Goal: Task Accomplishment & Management: Manage account settings

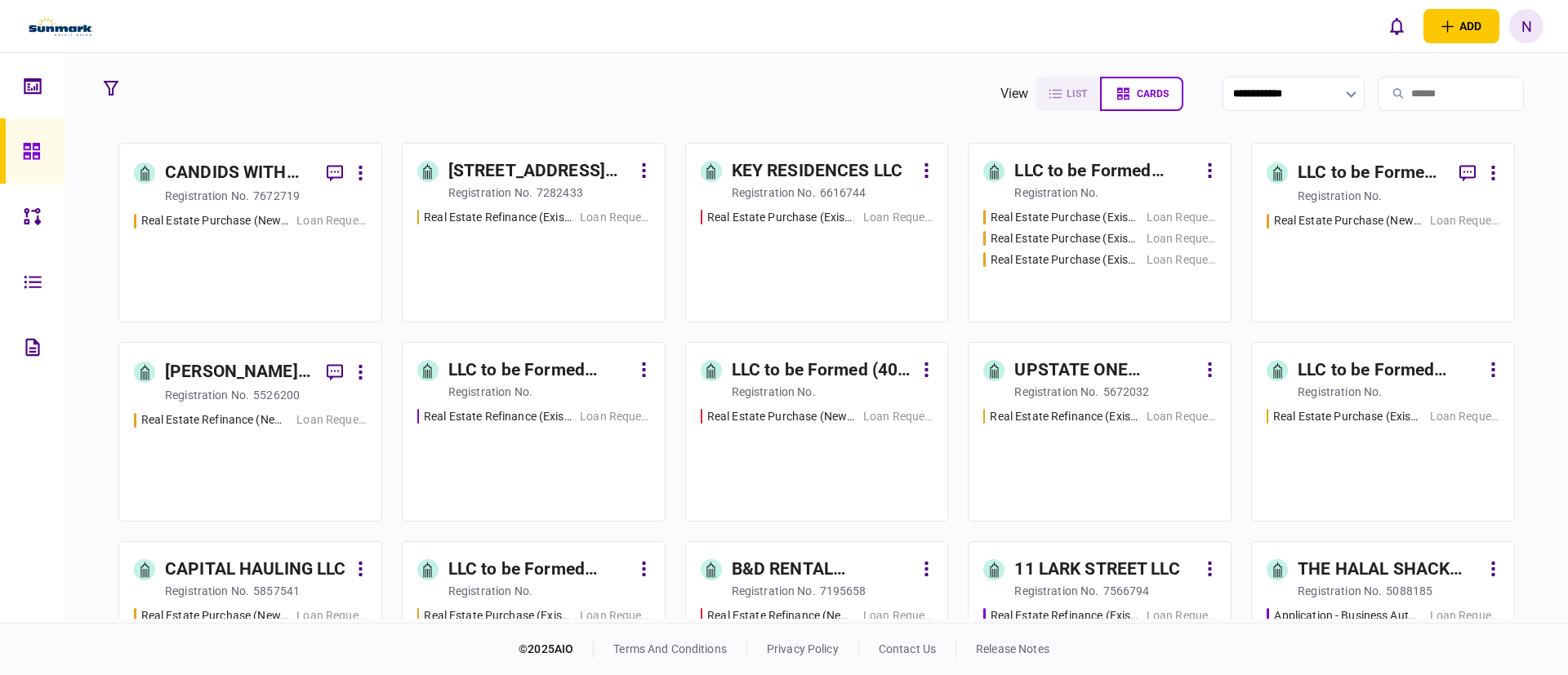
click at [1527, 36] on div "N" at bounding box center [1525, 25] width 34 height 34
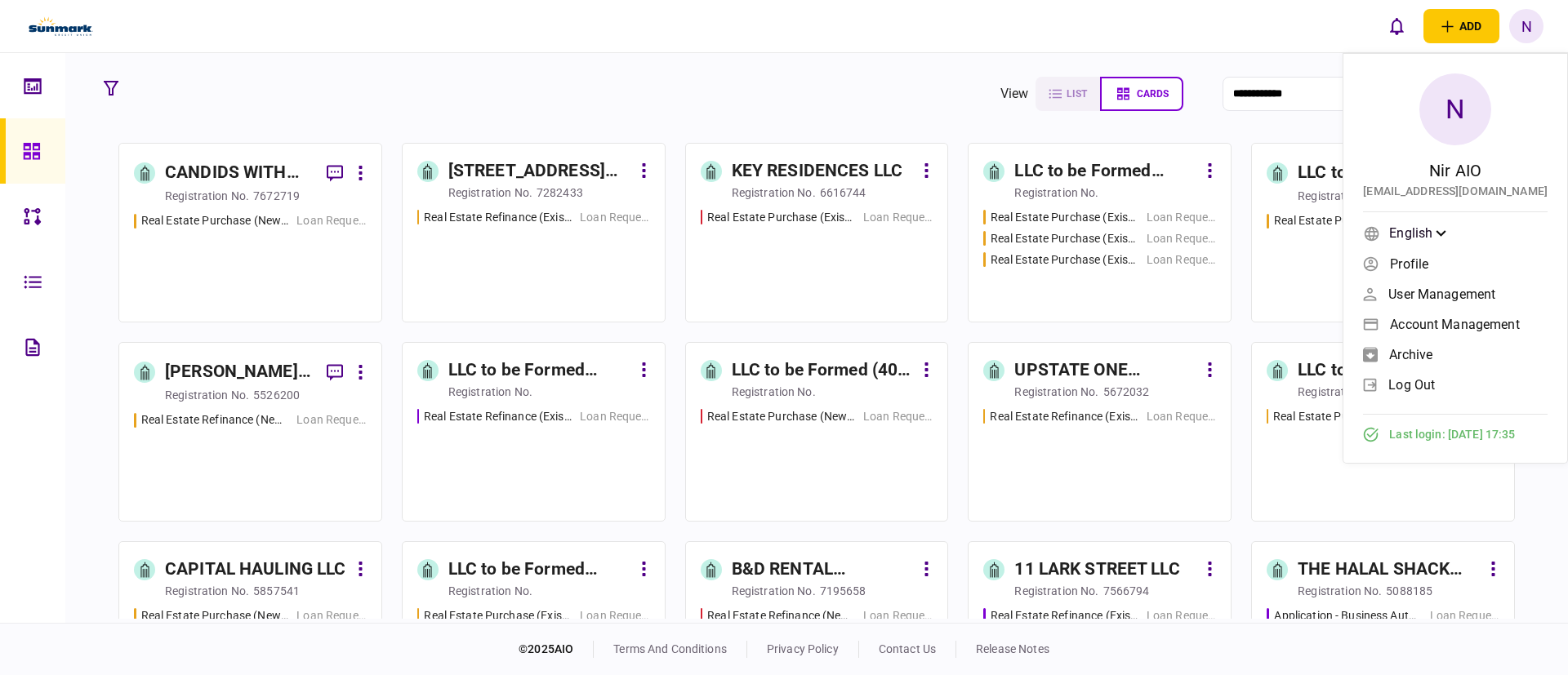
click at [1413, 259] on span "Profile" at bounding box center [1408, 264] width 38 height 14
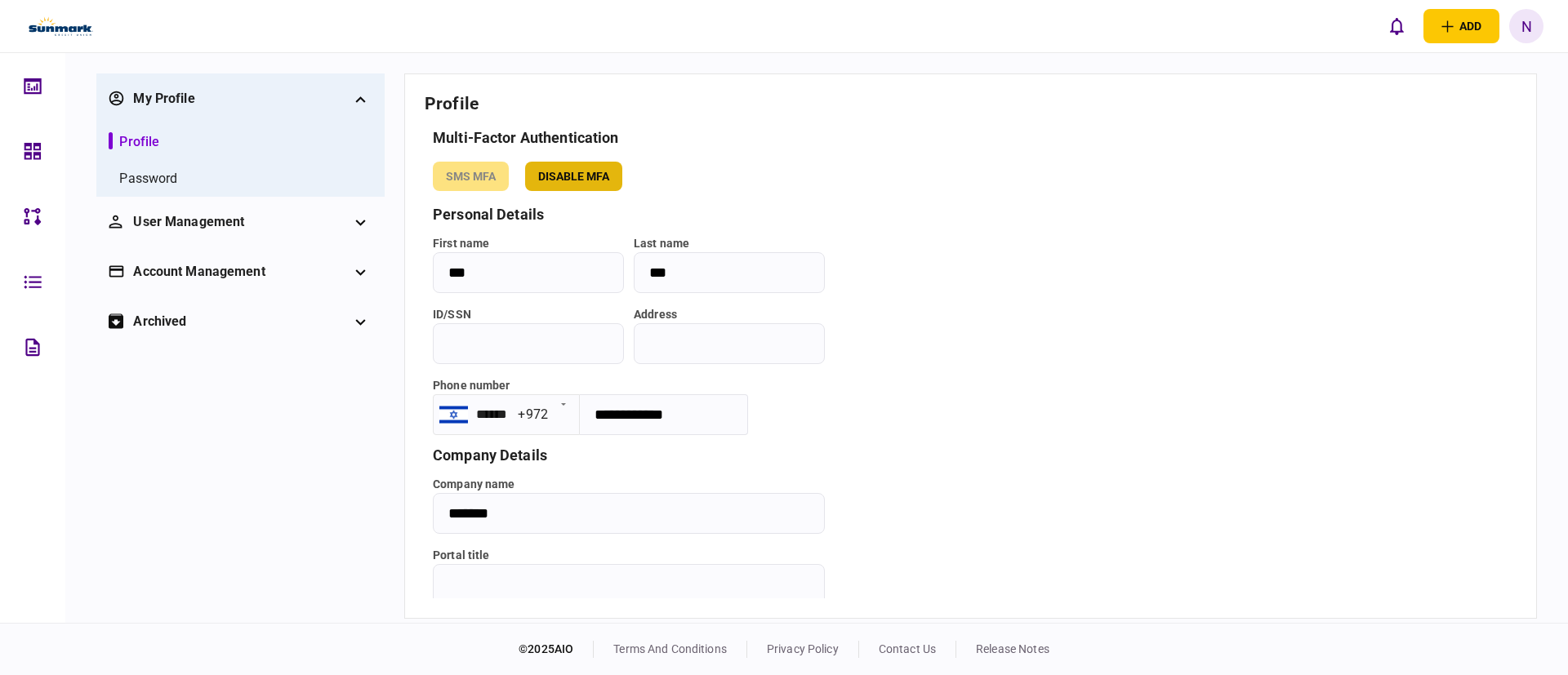
click at [611, 181] on button "disable mfa" at bounding box center [574, 176] width 97 height 29
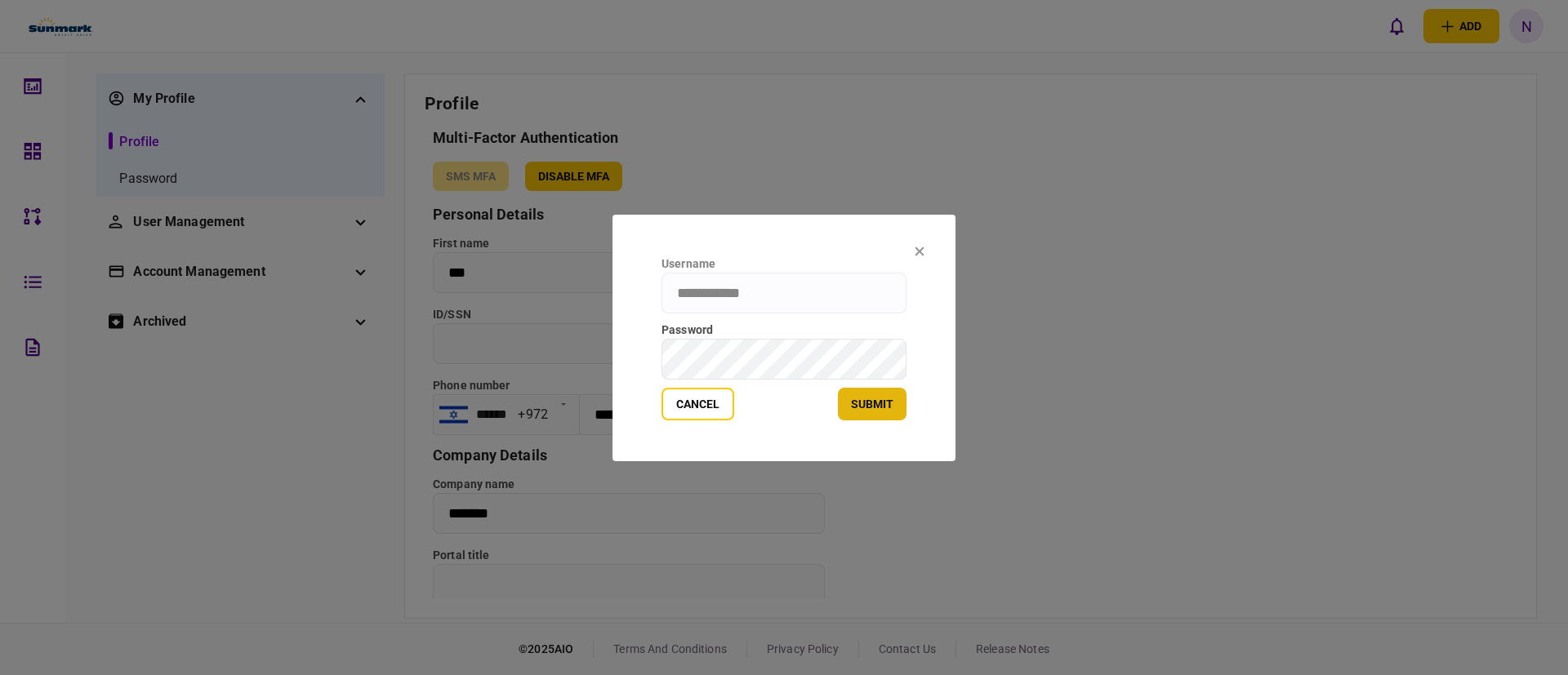
click at [844, 407] on button "submit" at bounding box center [872, 404] width 68 height 33
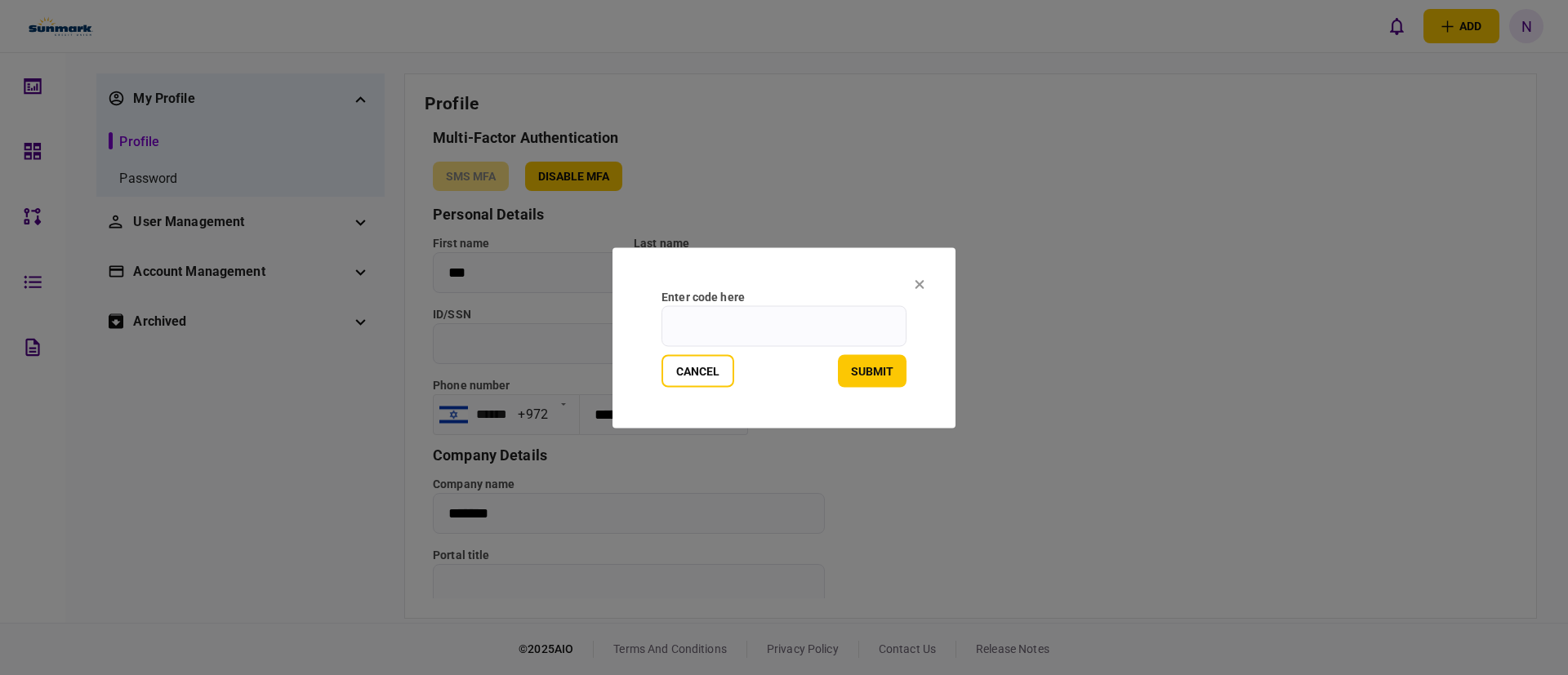
click at [803, 321] on input "enter code here" at bounding box center [784, 325] width 245 height 41
type input "******"
click at [862, 365] on button "submit" at bounding box center [872, 371] width 68 height 33
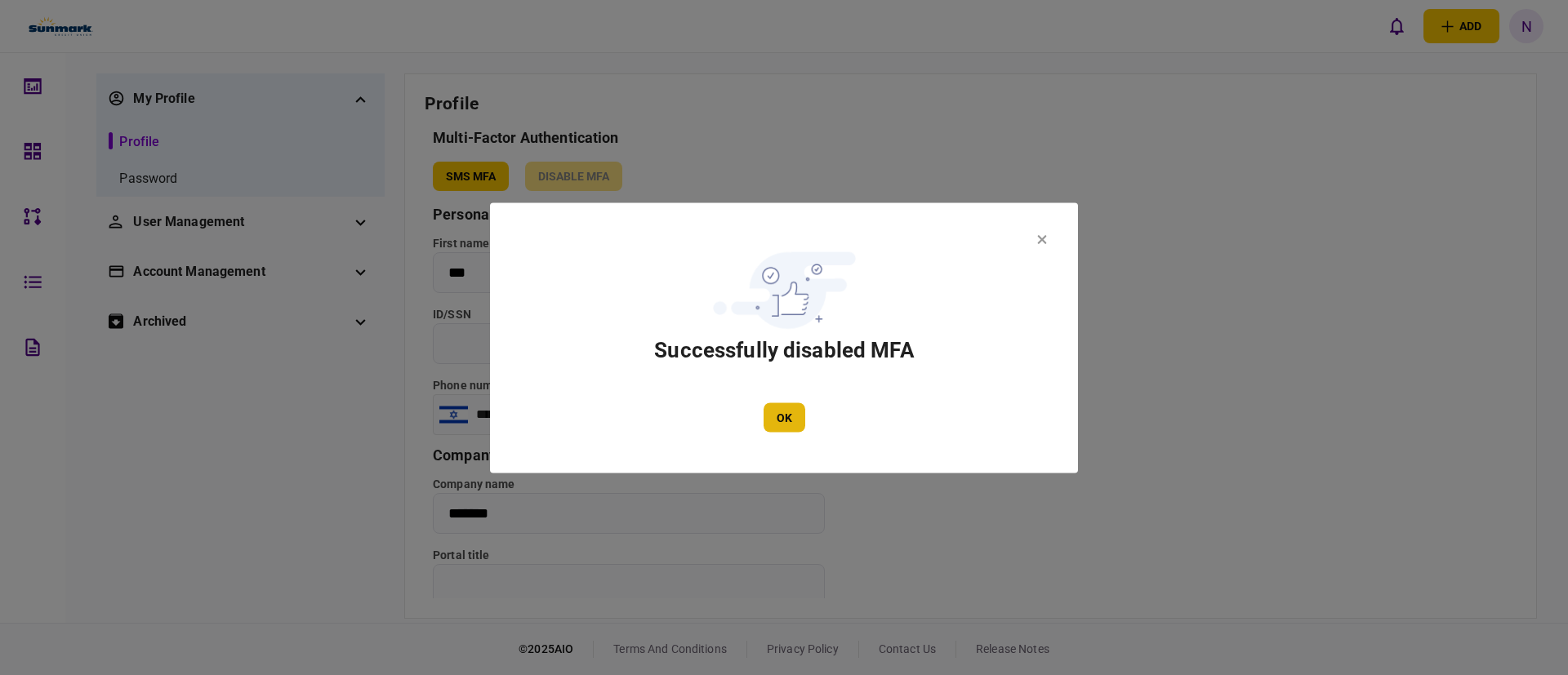
click at [768, 408] on button "OK" at bounding box center [784, 417] width 42 height 29
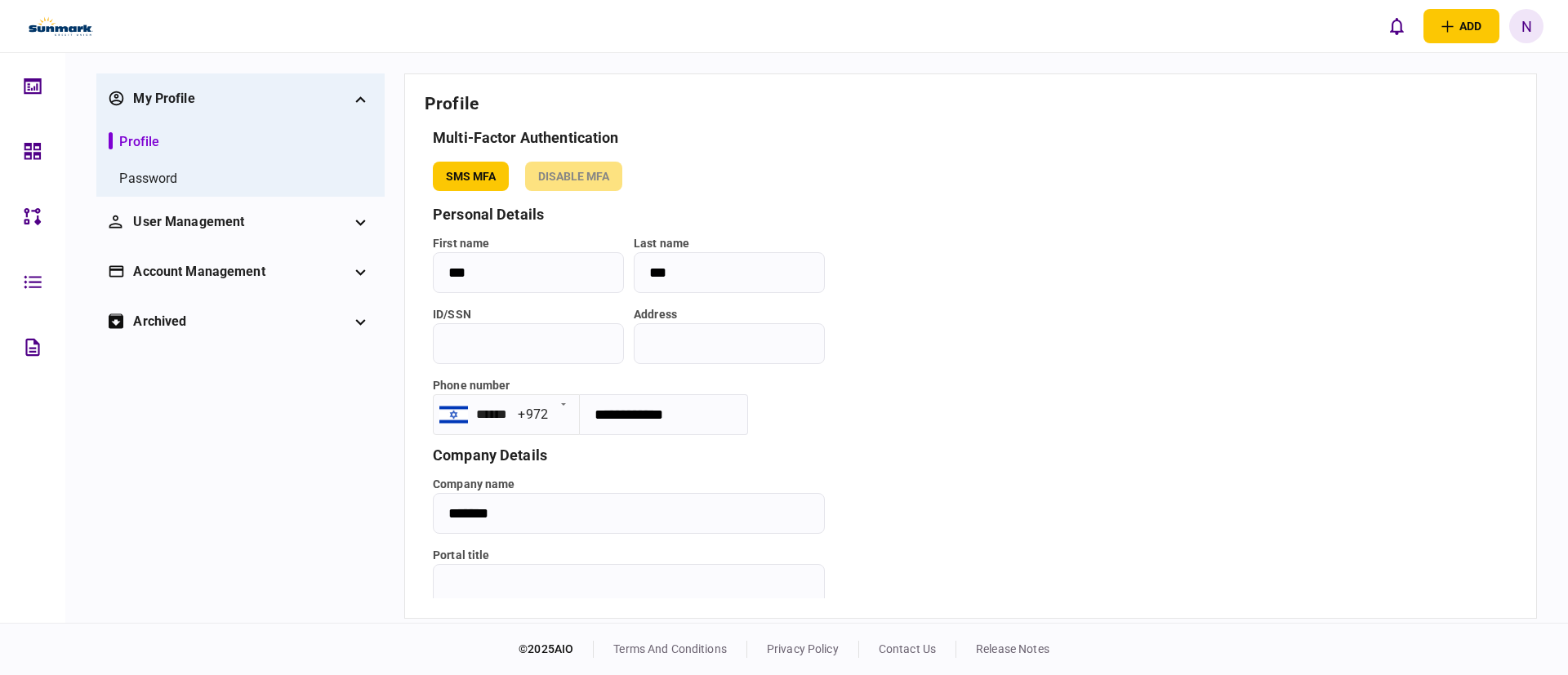
click at [1522, 27] on div "N" at bounding box center [1525, 25] width 34 height 34
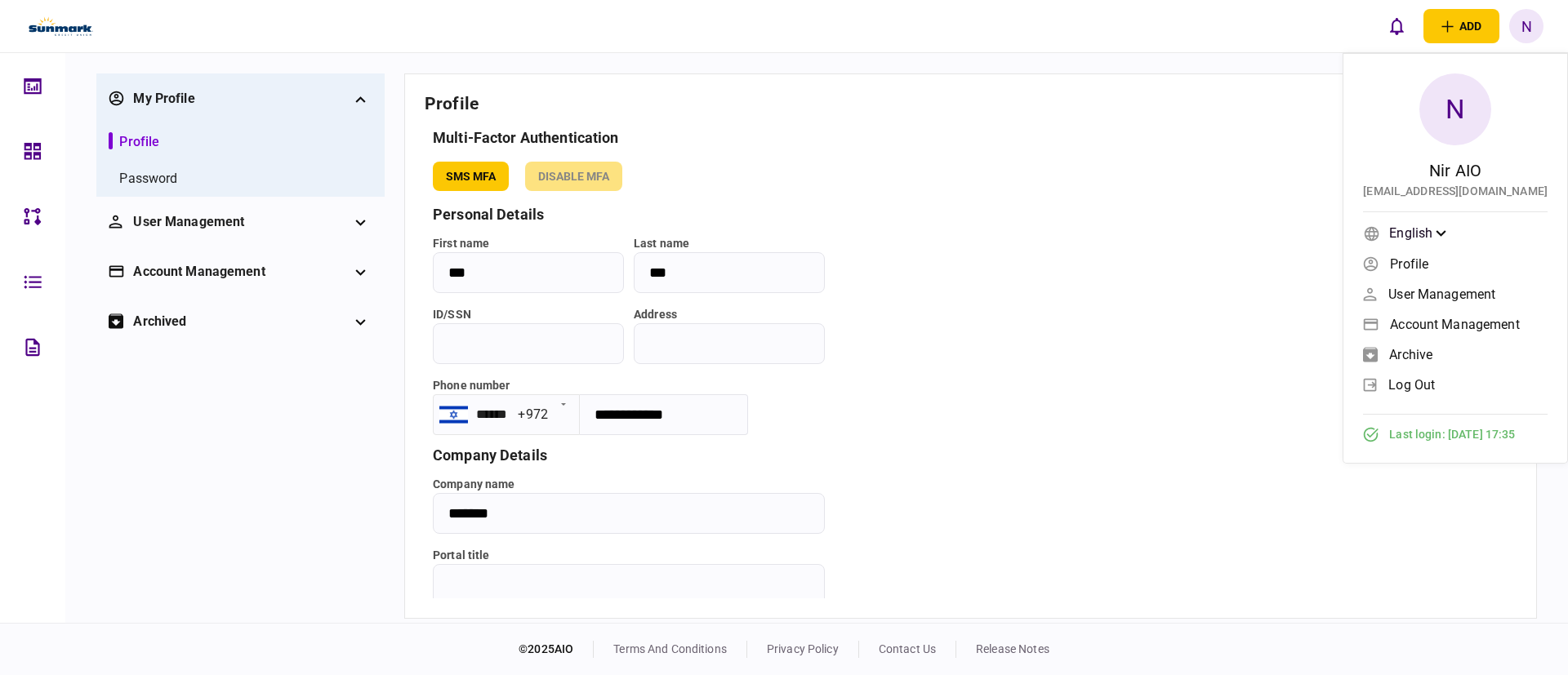
click at [1422, 385] on span "log out" at bounding box center [1411, 385] width 47 height 14
